Goal: Information Seeking & Learning: Check status

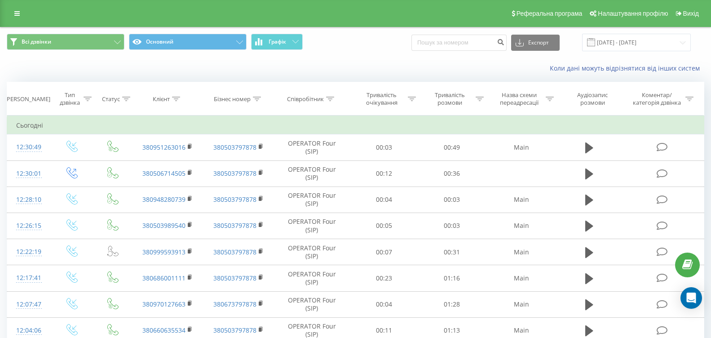
click at [285, 44] on span "Графік" at bounding box center [277, 42] width 18 height 6
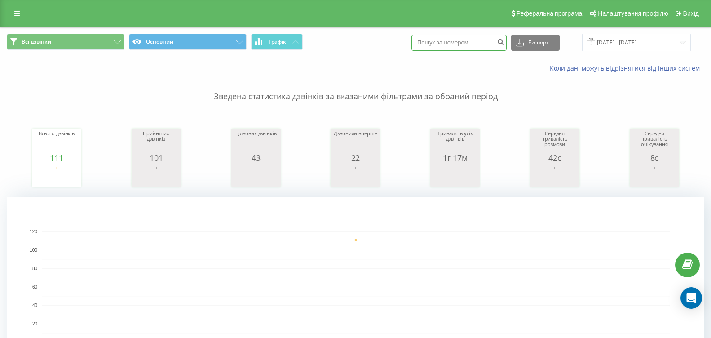
click at [476, 44] on input at bounding box center [458, 43] width 95 height 16
type input "0978799920"
click at [504, 41] on icon "submit" at bounding box center [500, 40] width 8 height 5
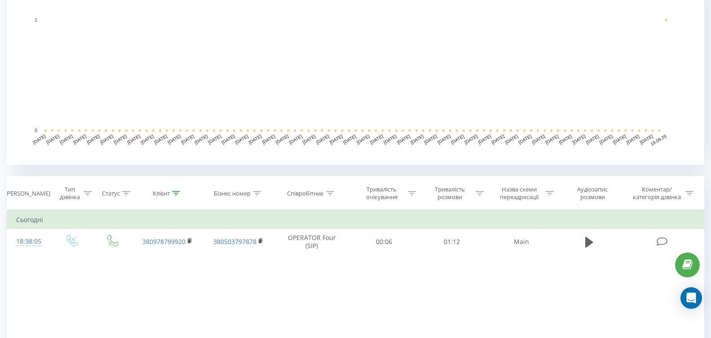
scroll to position [224, 0]
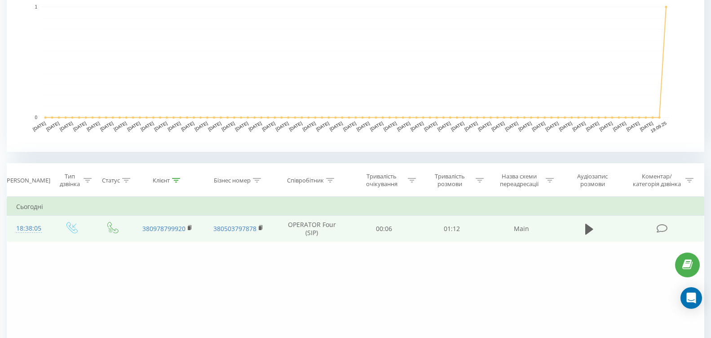
click at [587, 228] on icon at bounding box center [589, 228] width 8 height 11
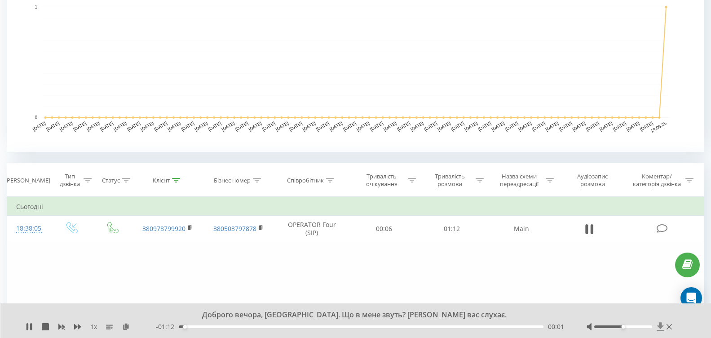
click at [661, 325] on icon at bounding box center [660, 326] width 7 height 9
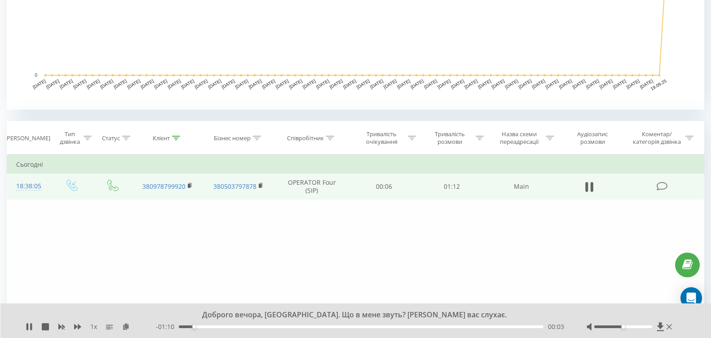
scroll to position [269, 0]
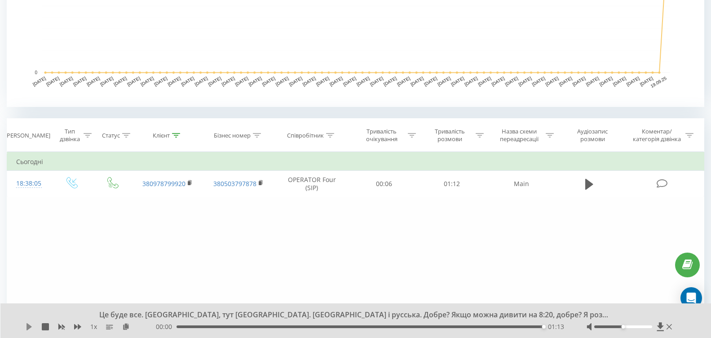
click at [30, 327] on icon at bounding box center [28, 326] width 5 height 7
click at [418, 327] on div "01:13" at bounding box center [359, 326] width 367 height 3
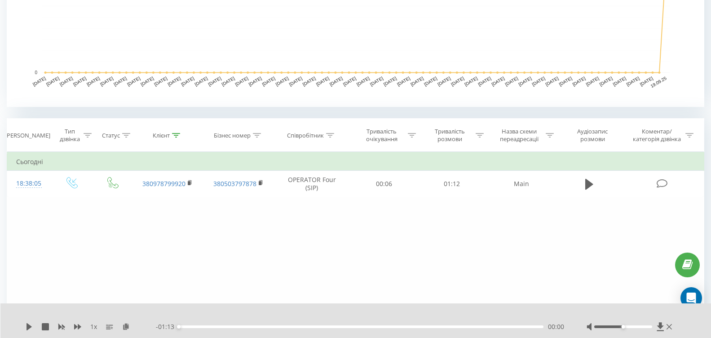
click at [33, 326] on div "1 x" at bounding box center [91, 326] width 130 height 9
click at [29, 327] on icon at bounding box center [28, 326] width 5 height 7
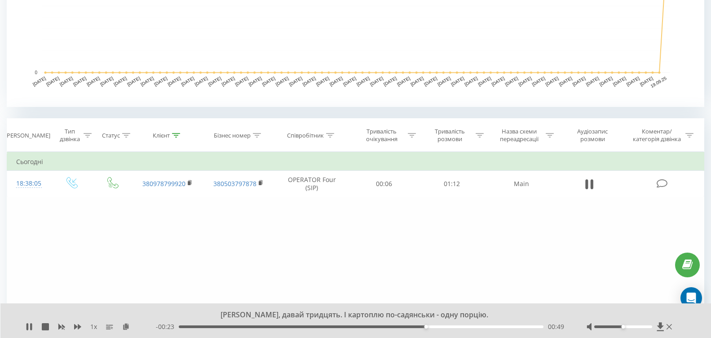
click at [362, 323] on div "- 00:23 00:49 00:49" at bounding box center [360, 326] width 408 height 9
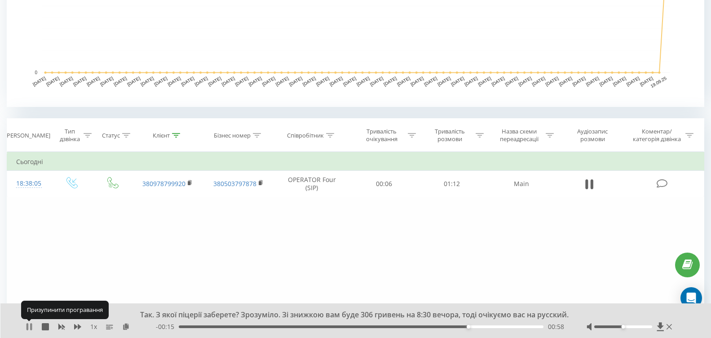
click at [29, 326] on icon at bounding box center [29, 326] width 7 height 7
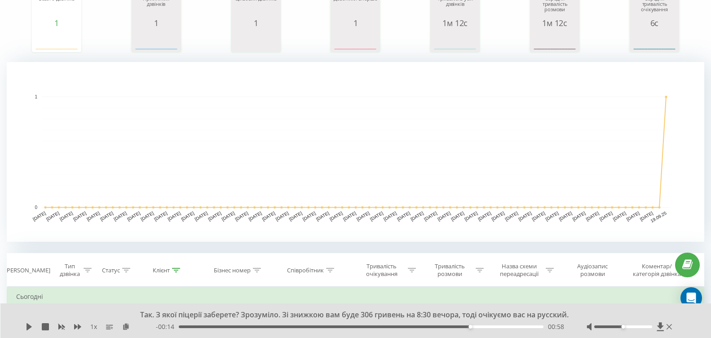
scroll to position [0, 0]
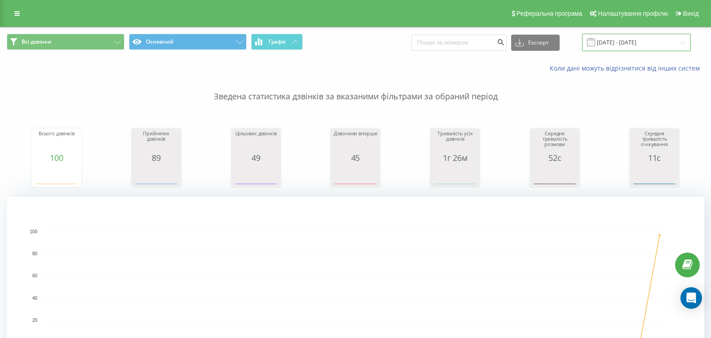
drag, startPoint x: 0, startPoint y: 0, endPoint x: 675, endPoint y: 48, distance: 676.9
click at [679, 44] on input "[DATE] - [DATE]" at bounding box center [636, 43] width 109 height 18
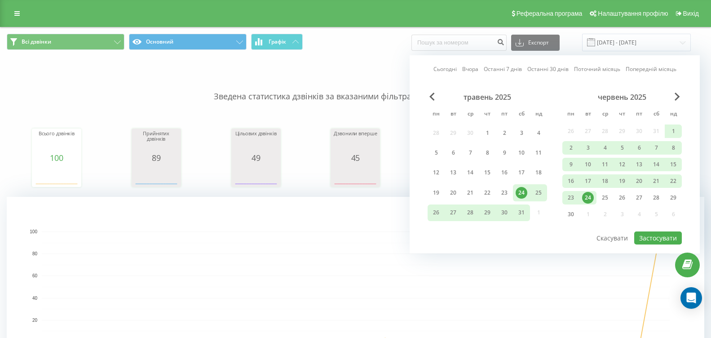
click at [525, 192] on div "24" at bounding box center [521, 193] width 12 height 12
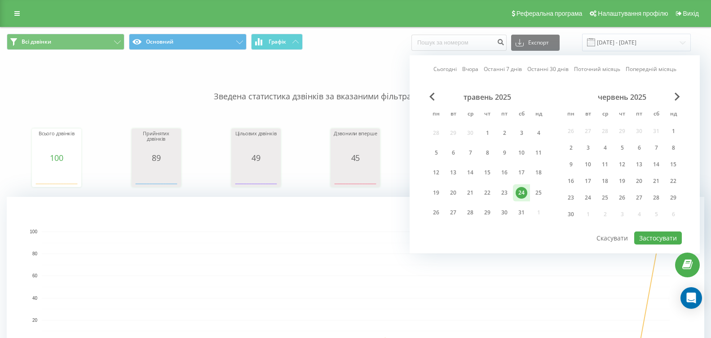
click at [680, 96] on div "червень 2025" at bounding box center [621, 96] width 119 height 9
click at [672, 98] on div "червень 2025" at bounding box center [621, 96] width 119 height 9
click at [672, 97] on div "червень 2025" at bounding box center [621, 96] width 119 height 9
drag, startPoint x: 673, startPoint y: 92, endPoint x: 675, endPoint y: 98, distance: 5.7
click at [673, 92] on div "червень 2025" at bounding box center [621, 96] width 119 height 9
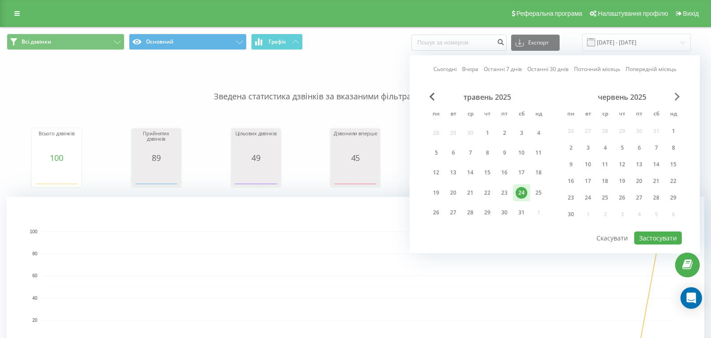
click at [675, 95] on span "Next Month" at bounding box center [676, 96] width 5 height 8
click at [676, 96] on span "Next Month" at bounding box center [676, 96] width 5 height 8
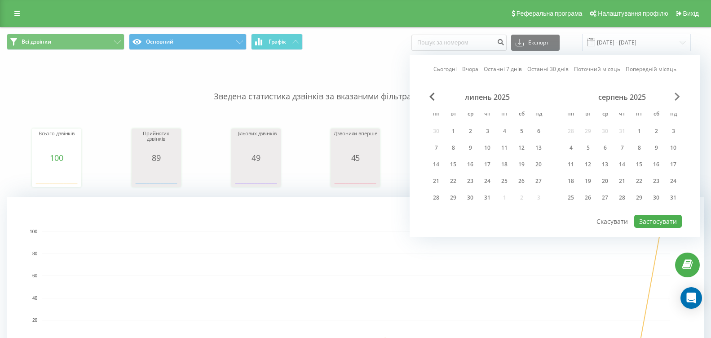
click at [676, 96] on span "Next Month" at bounding box center [676, 96] width 5 height 8
click at [641, 165] on div "19" at bounding box center [639, 164] width 12 height 12
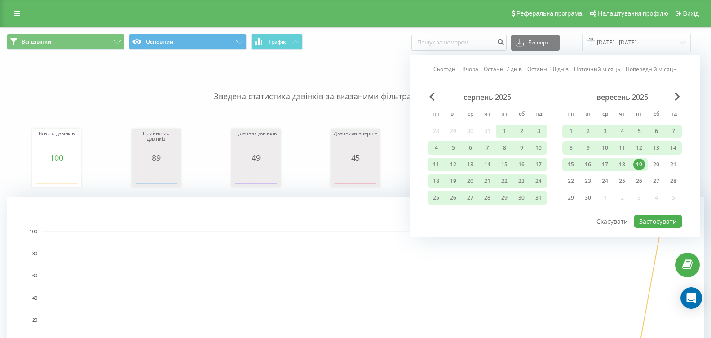
click at [640, 165] on div "19" at bounding box center [639, 164] width 12 height 12
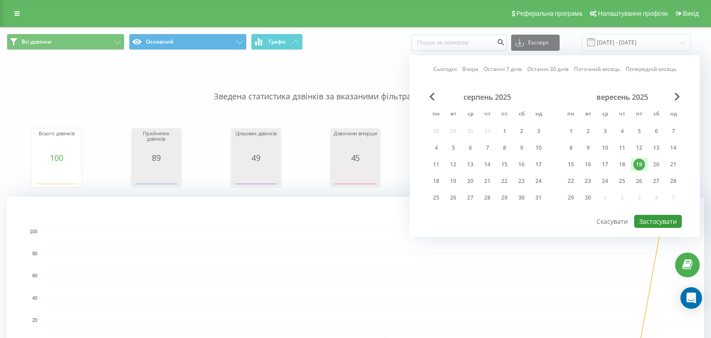
drag, startPoint x: 647, startPoint y: 221, endPoint x: 656, endPoint y: 220, distance: 9.0
click at [647, 221] on button "Застосувати" at bounding box center [658, 221] width 48 height 13
type input "[DATE] - [DATE]"
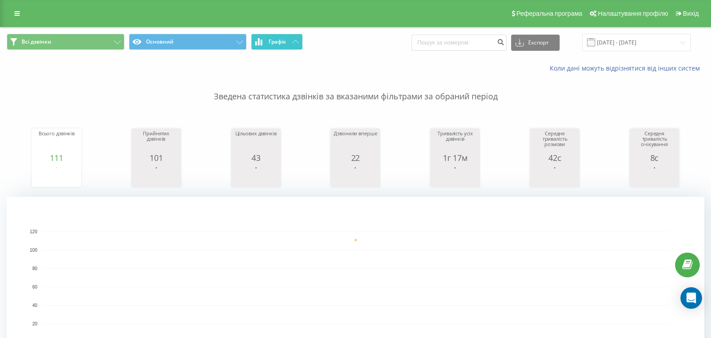
click at [300, 40] on button "Графік" at bounding box center [277, 42] width 52 height 16
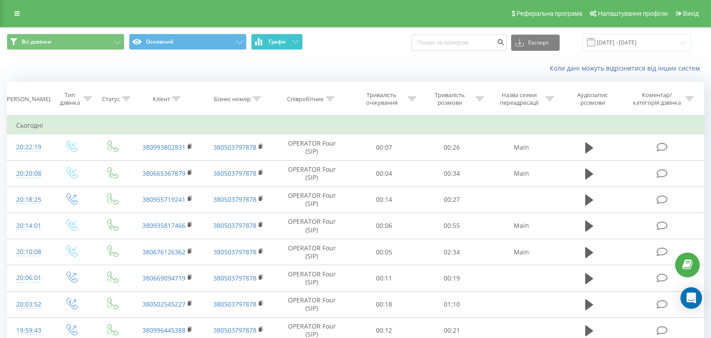
click at [298, 40] on icon at bounding box center [295, 41] width 6 height 3
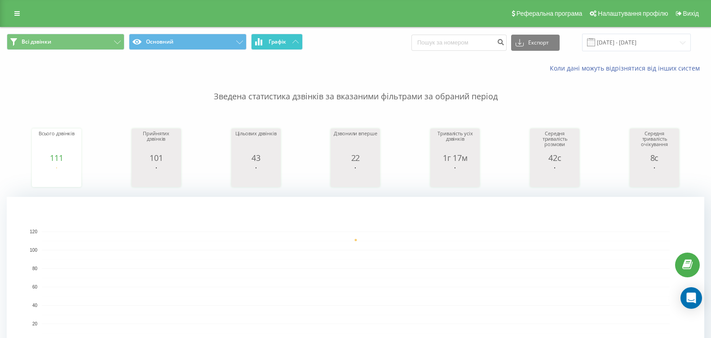
click at [290, 43] on button "Графік" at bounding box center [277, 42] width 52 height 16
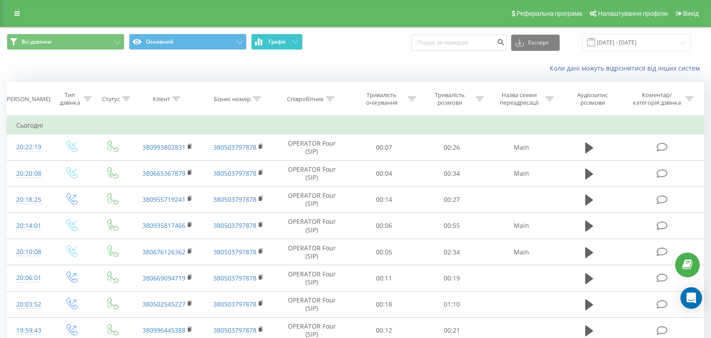
click at [290, 43] on button "Графік" at bounding box center [277, 42] width 52 height 16
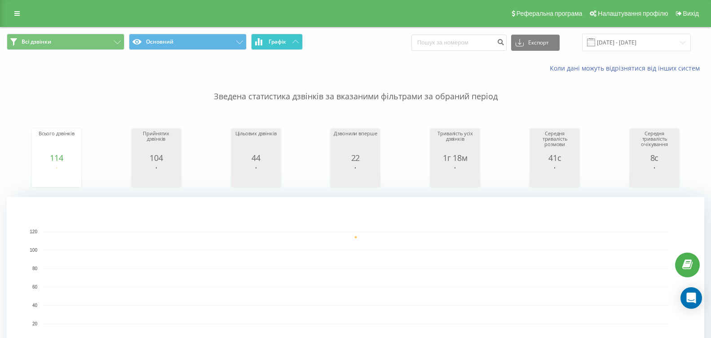
click at [278, 45] on button "Графік" at bounding box center [277, 42] width 52 height 16
click at [288, 45] on button "Графік" at bounding box center [277, 42] width 52 height 16
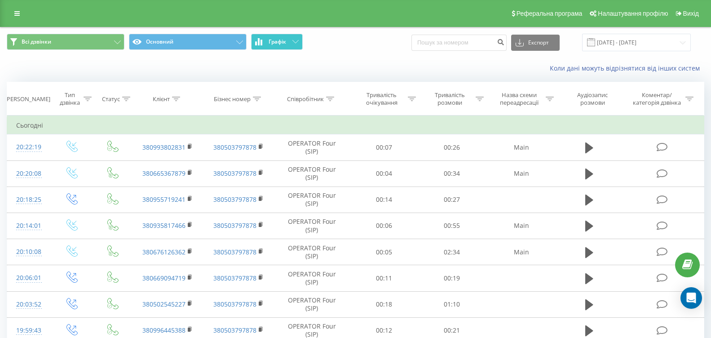
click at [290, 45] on button "Графік" at bounding box center [277, 42] width 52 height 16
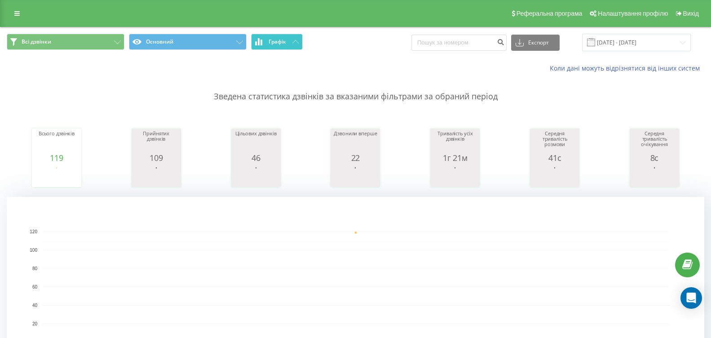
click at [292, 41] on icon at bounding box center [295, 41] width 6 height 3
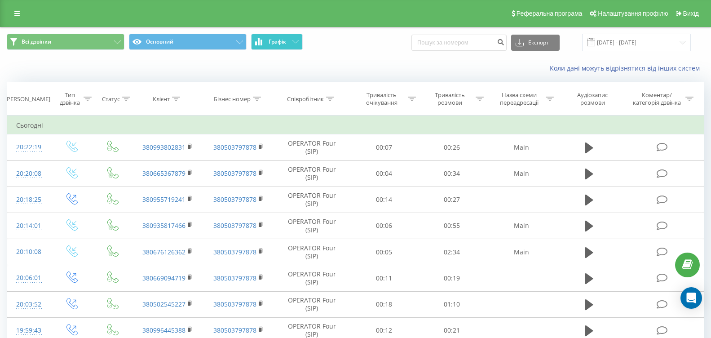
click at [292, 41] on icon at bounding box center [295, 41] width 6 height 3
